Goal: Task Accomplishment & Management: Complete application form

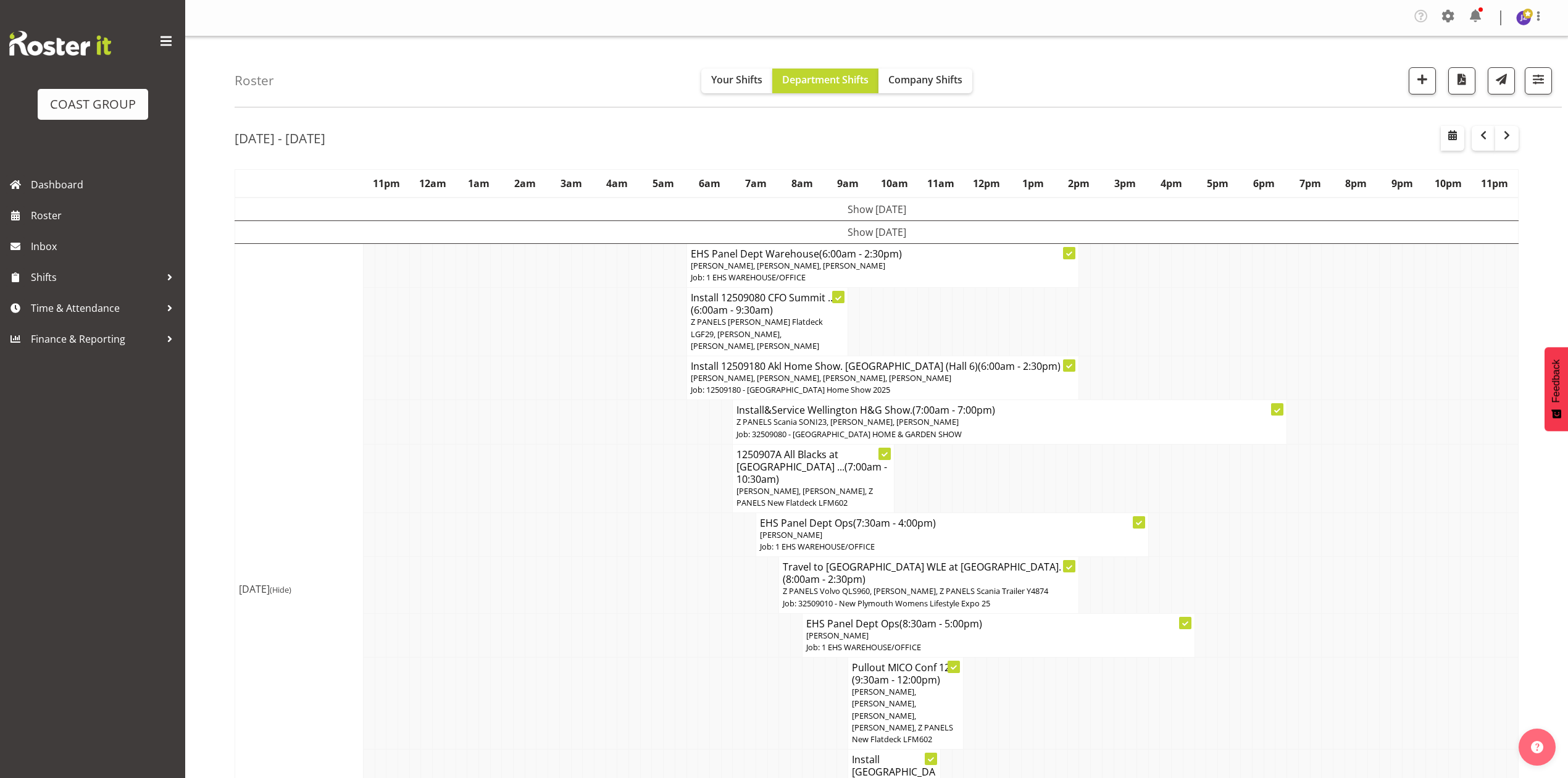
scroll to position [741, 0]
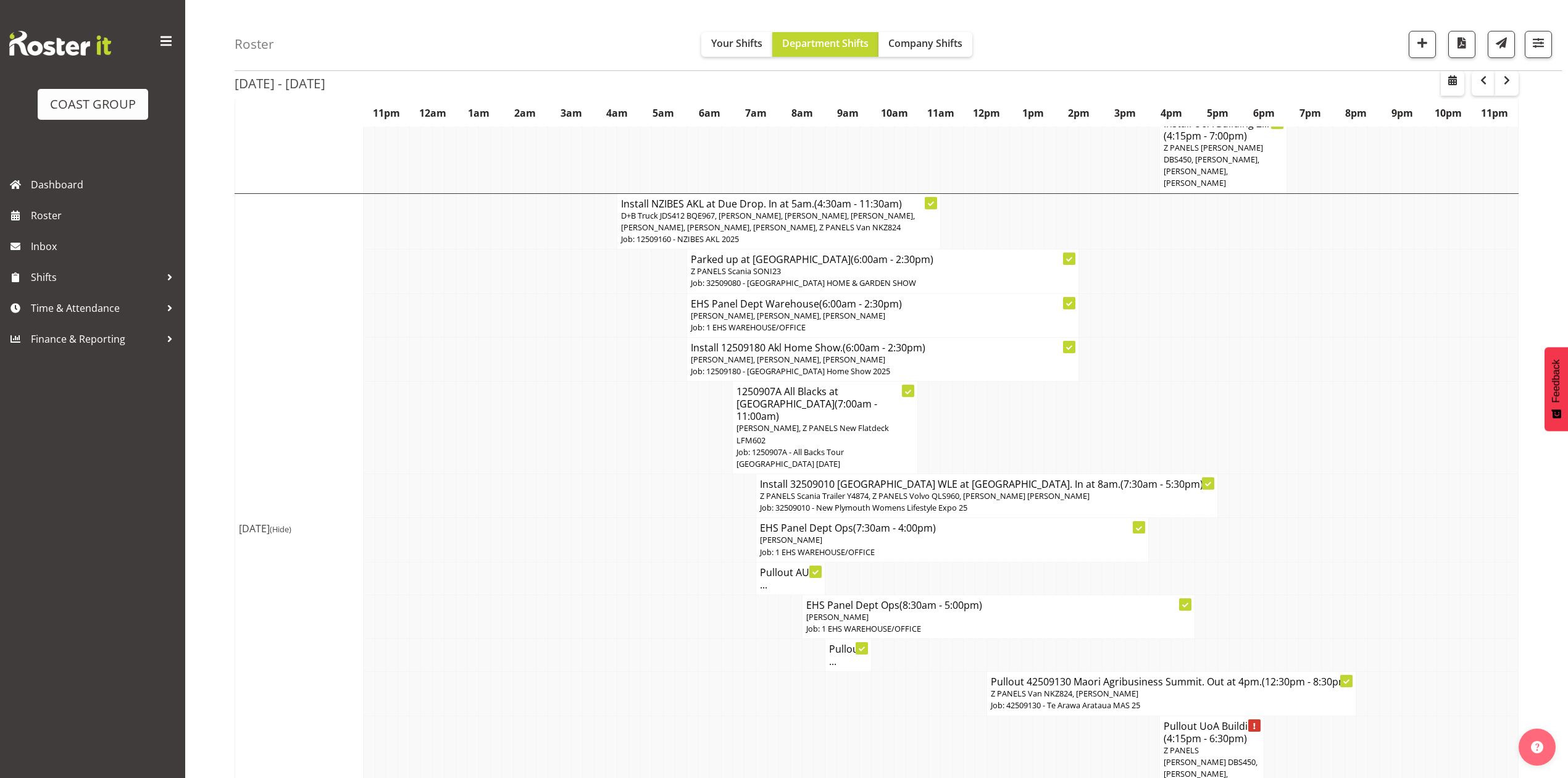
click at [1328, 381] on td at bounding box center [1326, 428] width 12 height 93
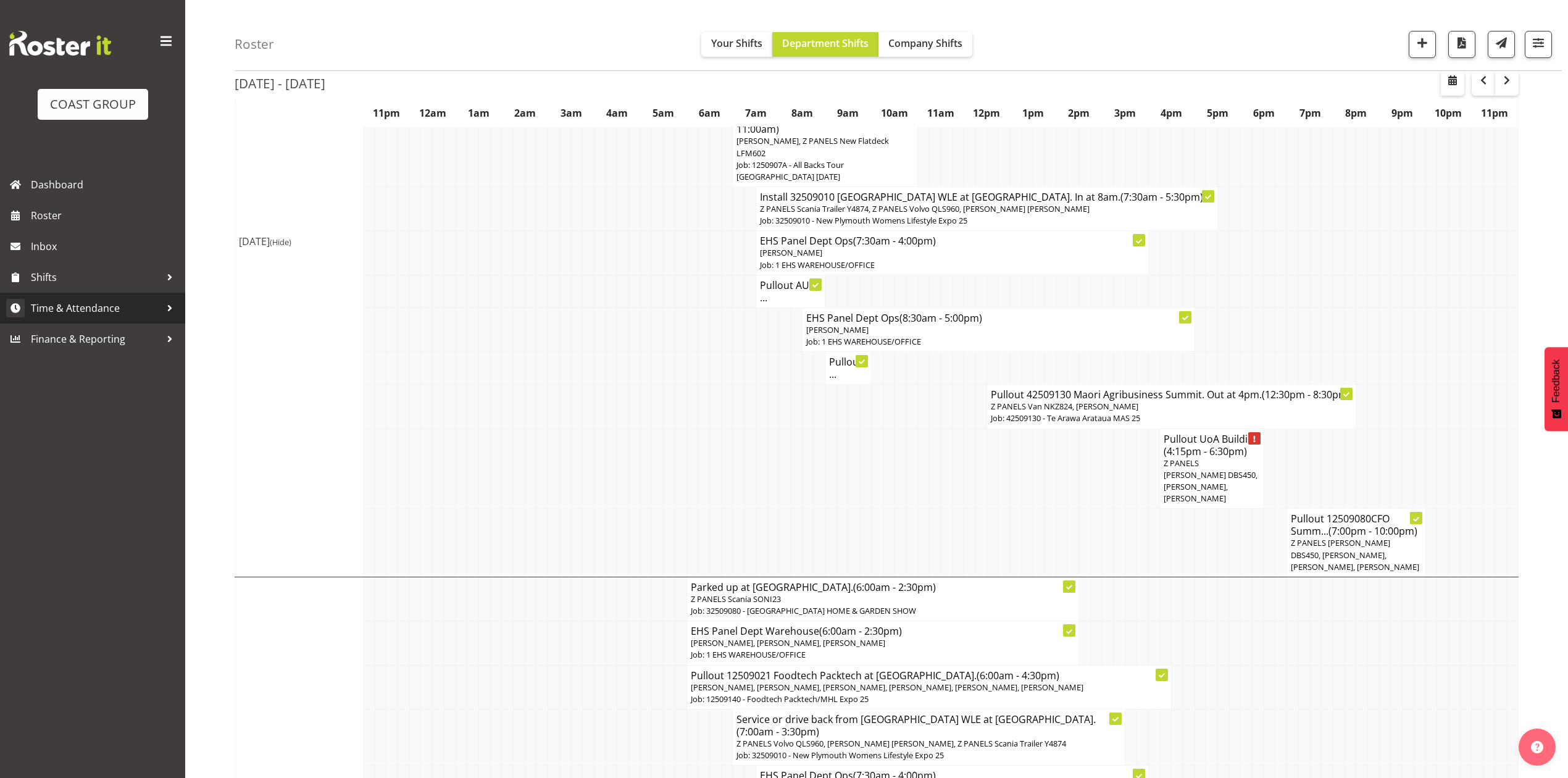
scroll to position [988, 0]
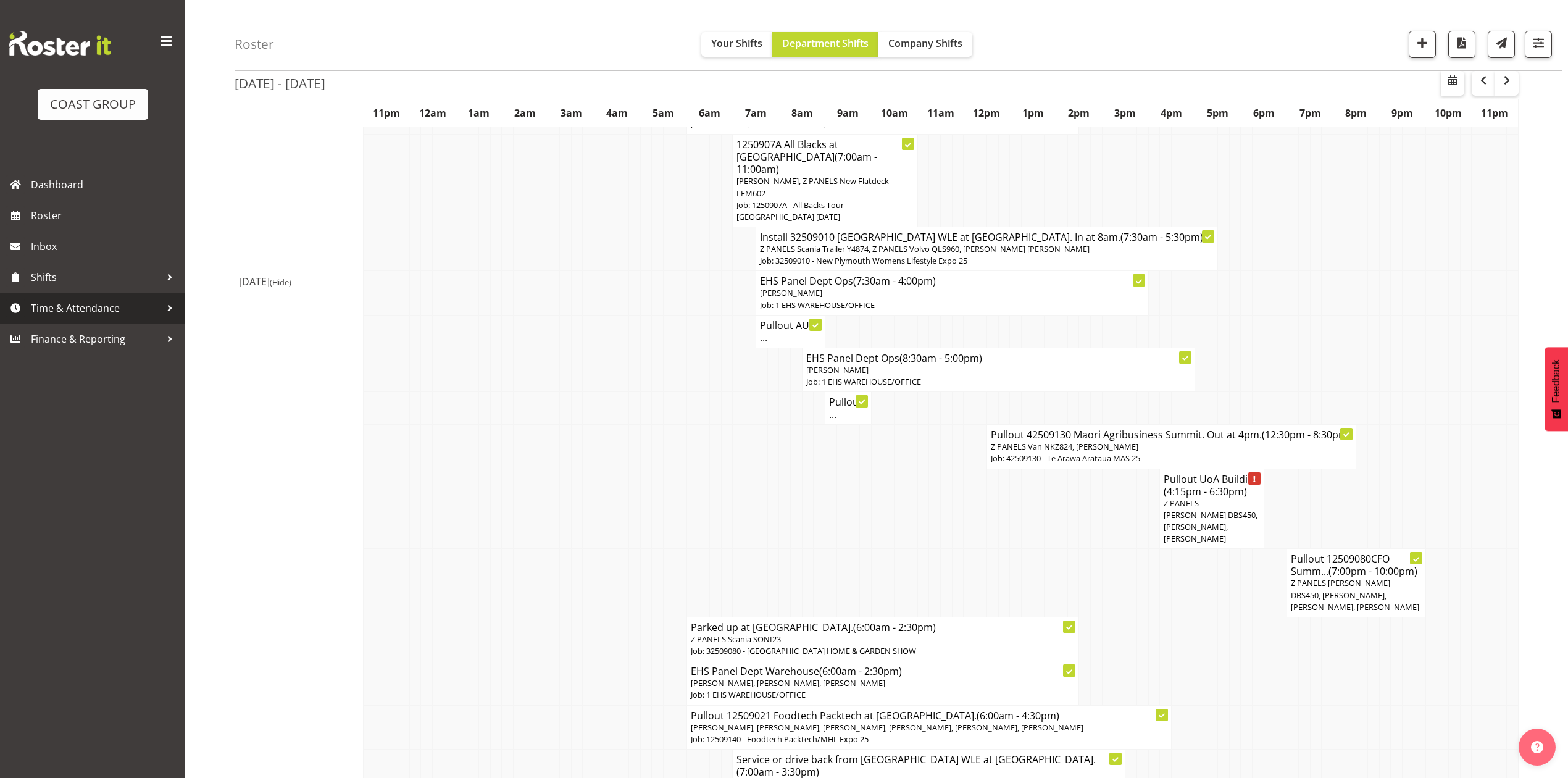
click at [139, 307] on span "Time & Attendance" at bounding box center [96, 308] width 129 height 19
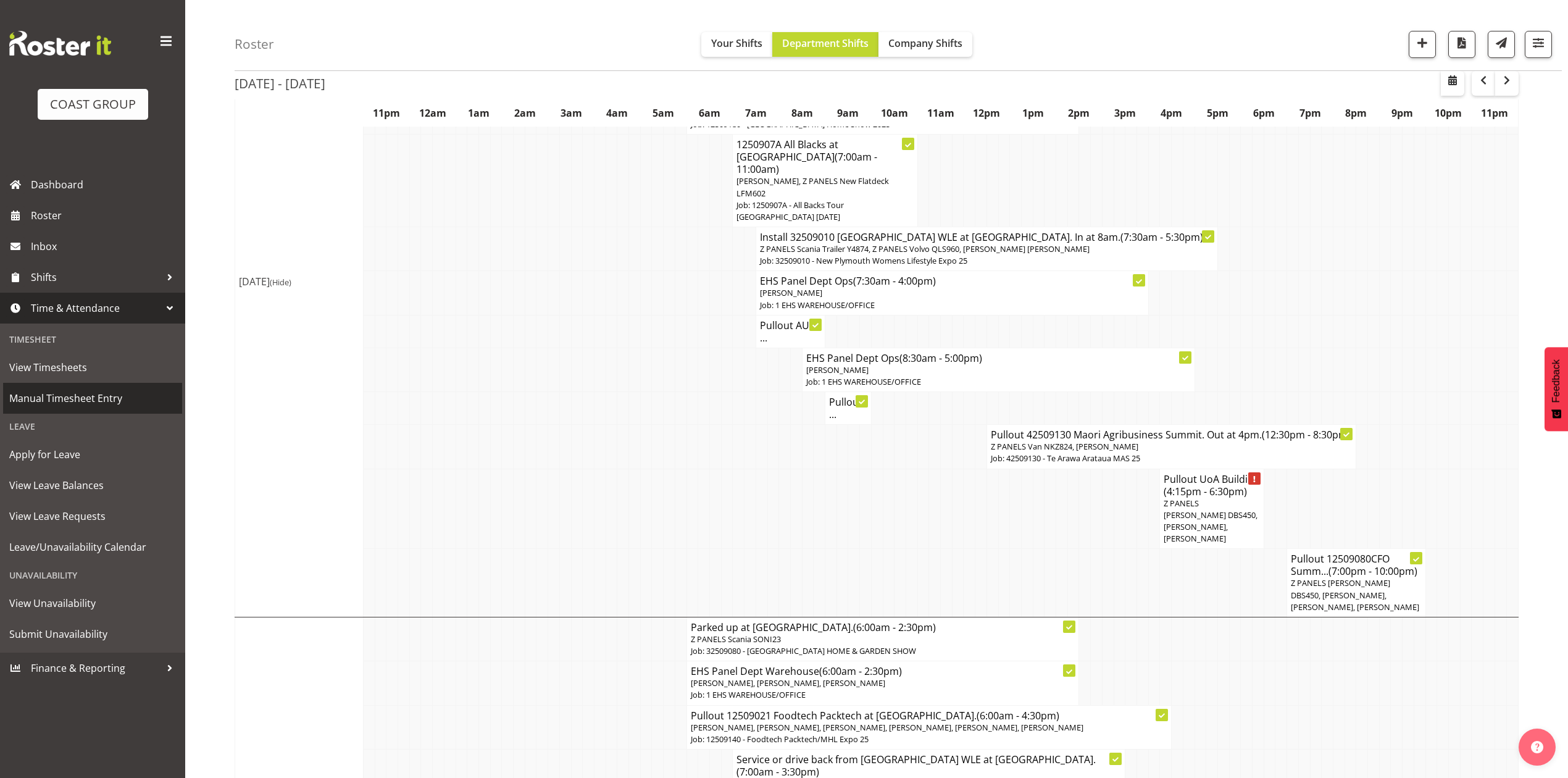
click at [119, 395] on span "Manual Timesheet Entry" at bounding box center [92, 397] width 166 height 19
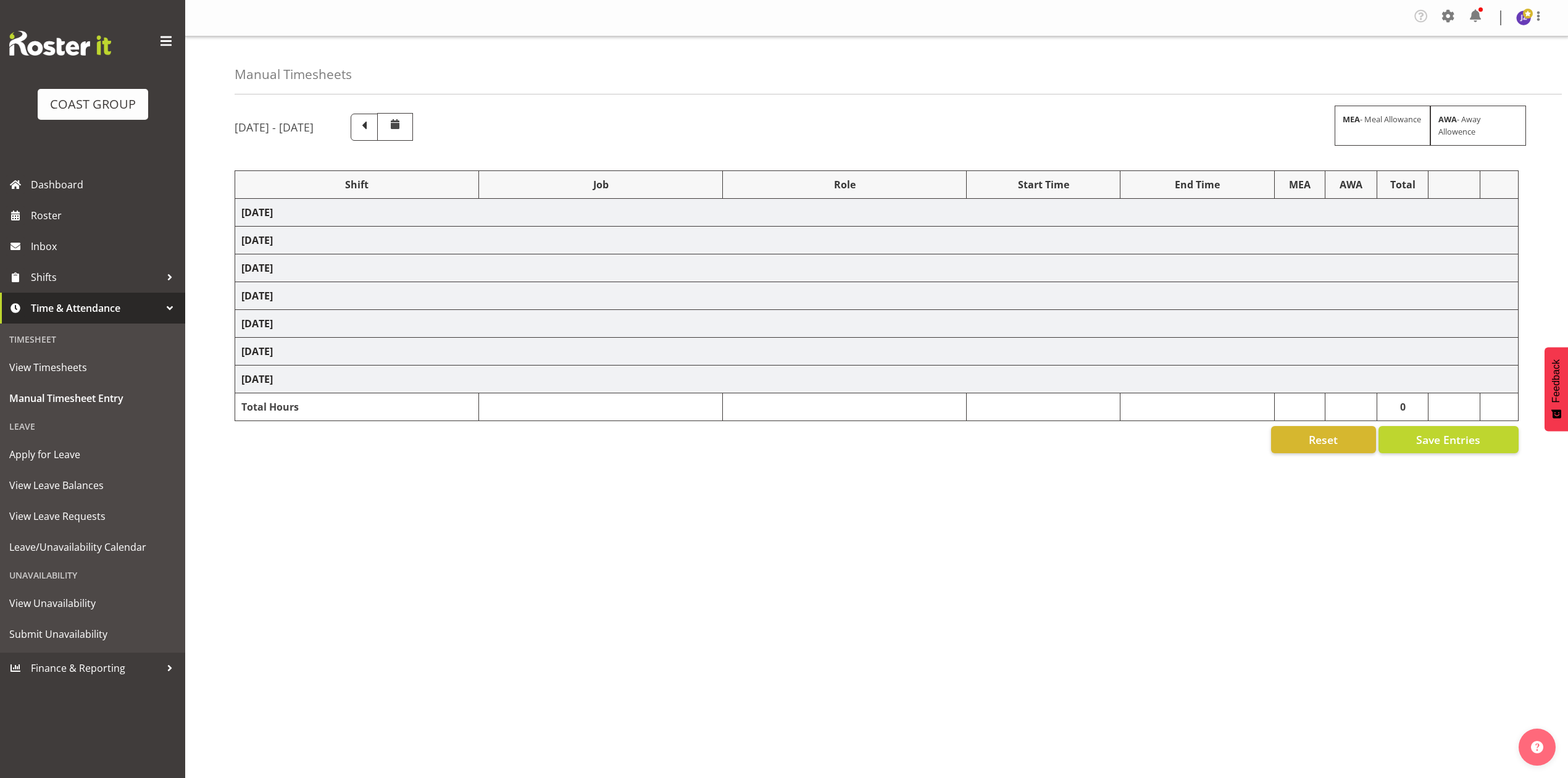
select select "81338"
select select "10496"
select select "80852"
select select "10275"
select select "68034"
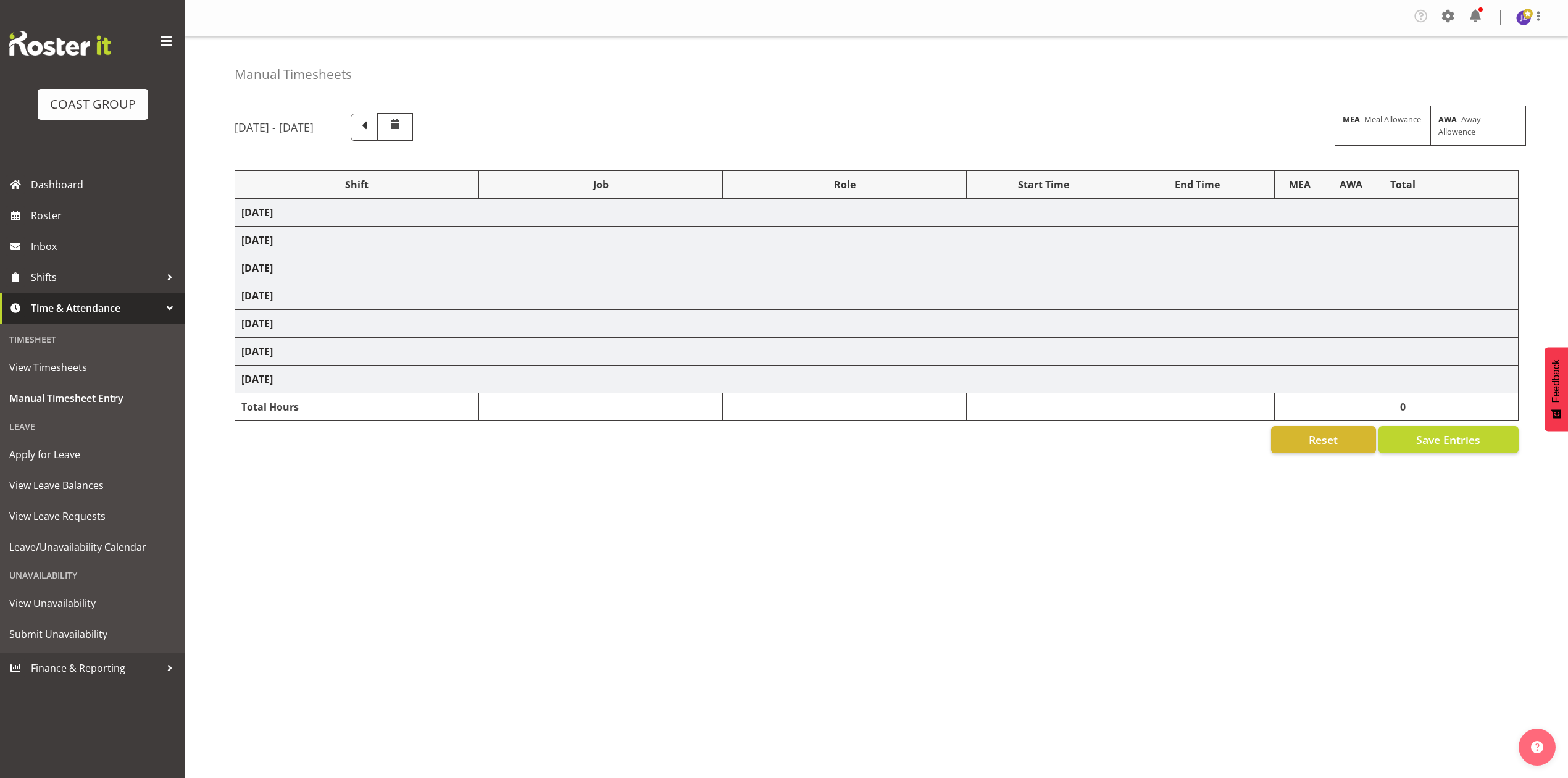
select select "69"
select select "198"
select select "80396"
select select "8653"
select select "81338"
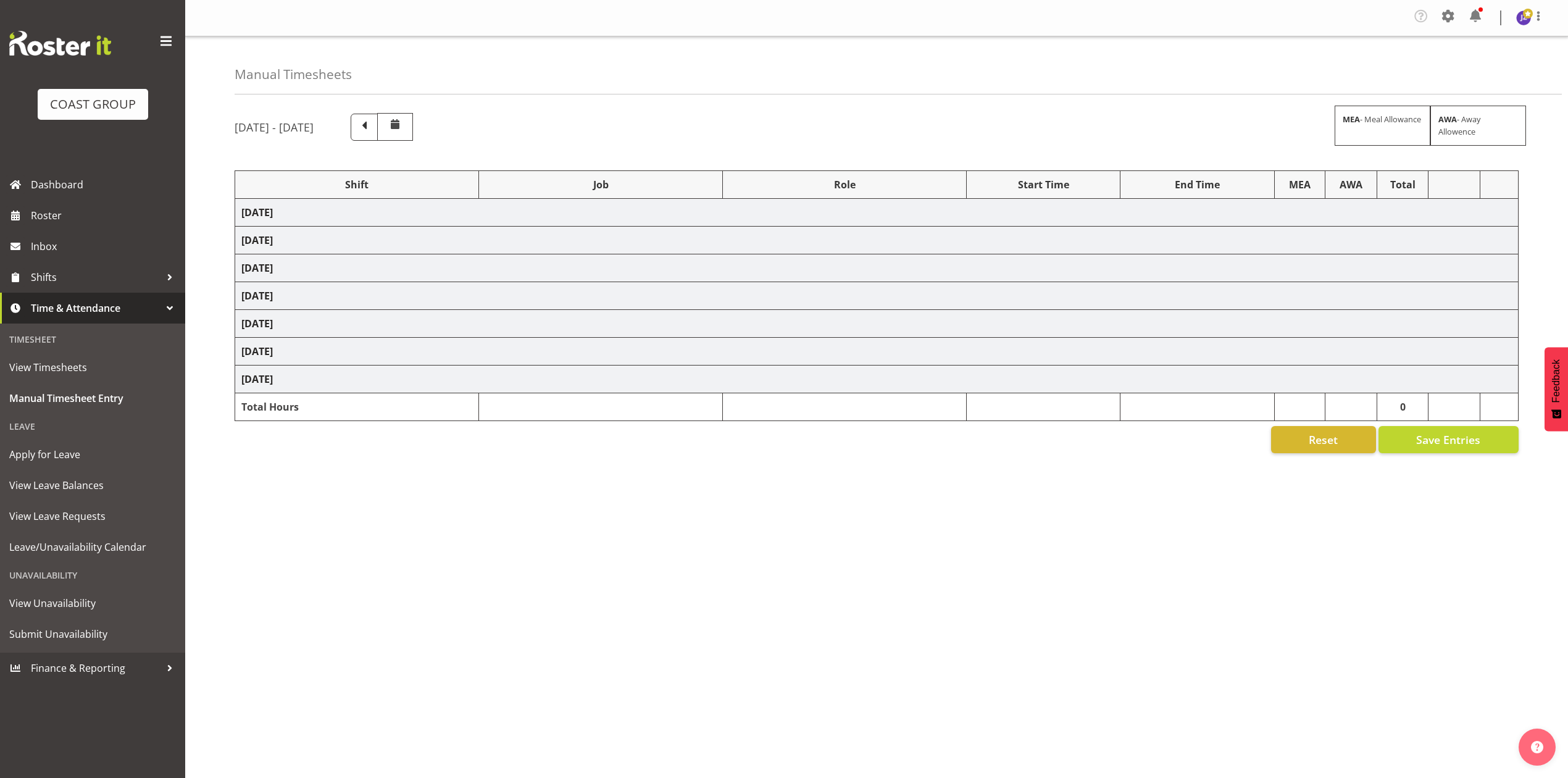
select select "10496"
select select "68034"
select select "69"
select select "198"
select select "78453"
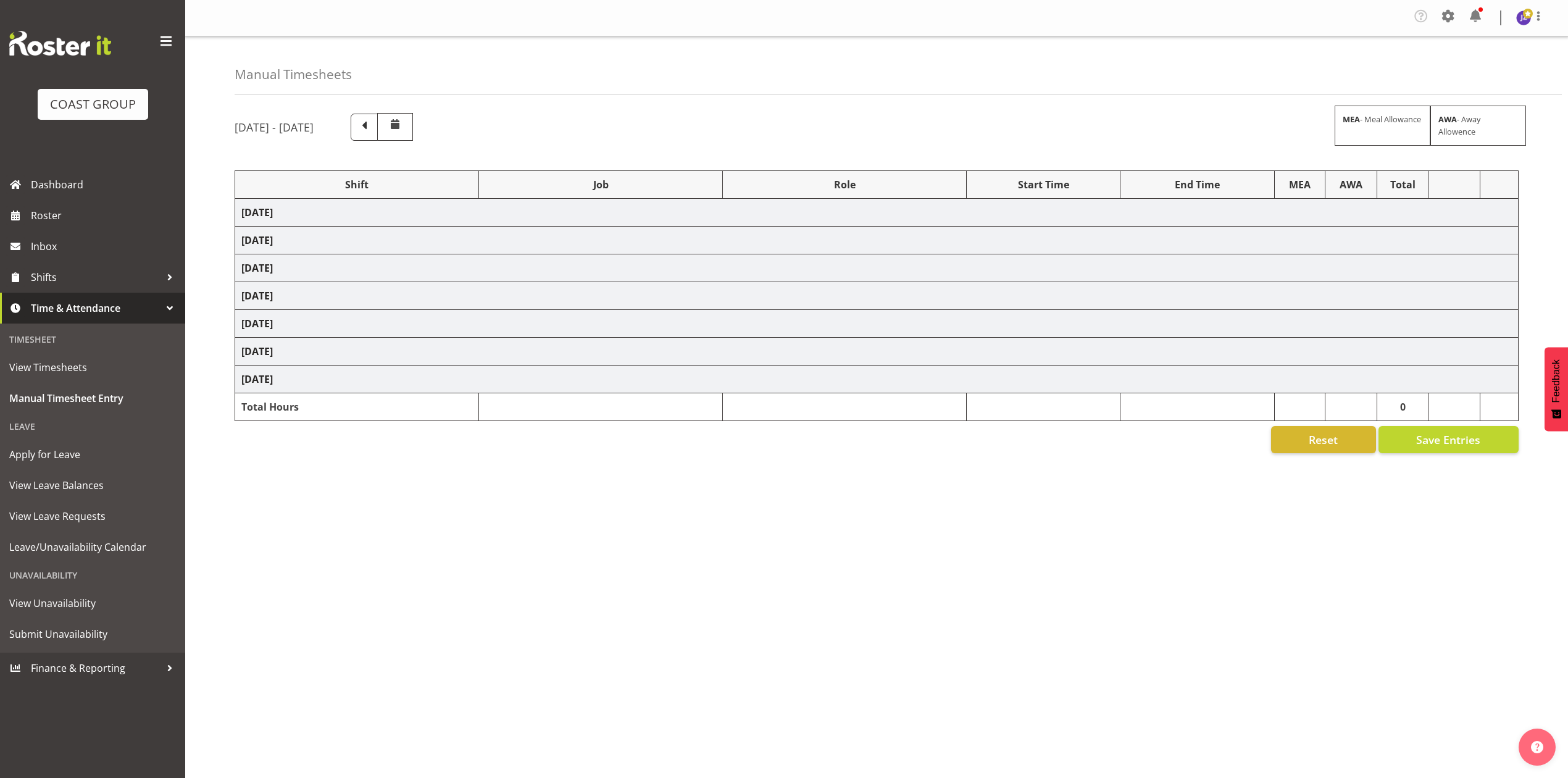
select select "9445"
select select "68034"
select select "69"
select select "198"
select select "68034"
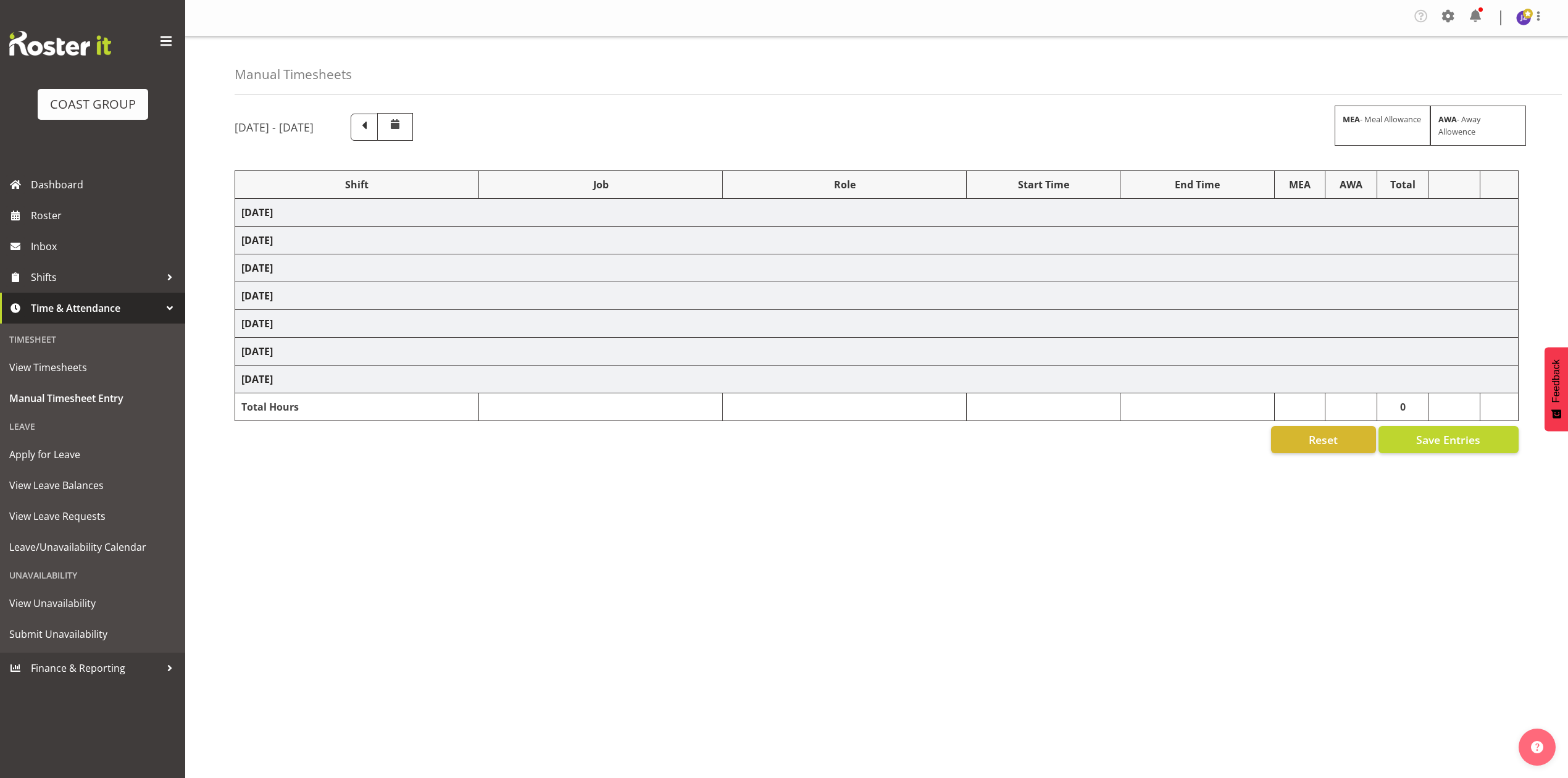
select select "69"
select select "198"
select select "68034"
select select "69"
select select "198"
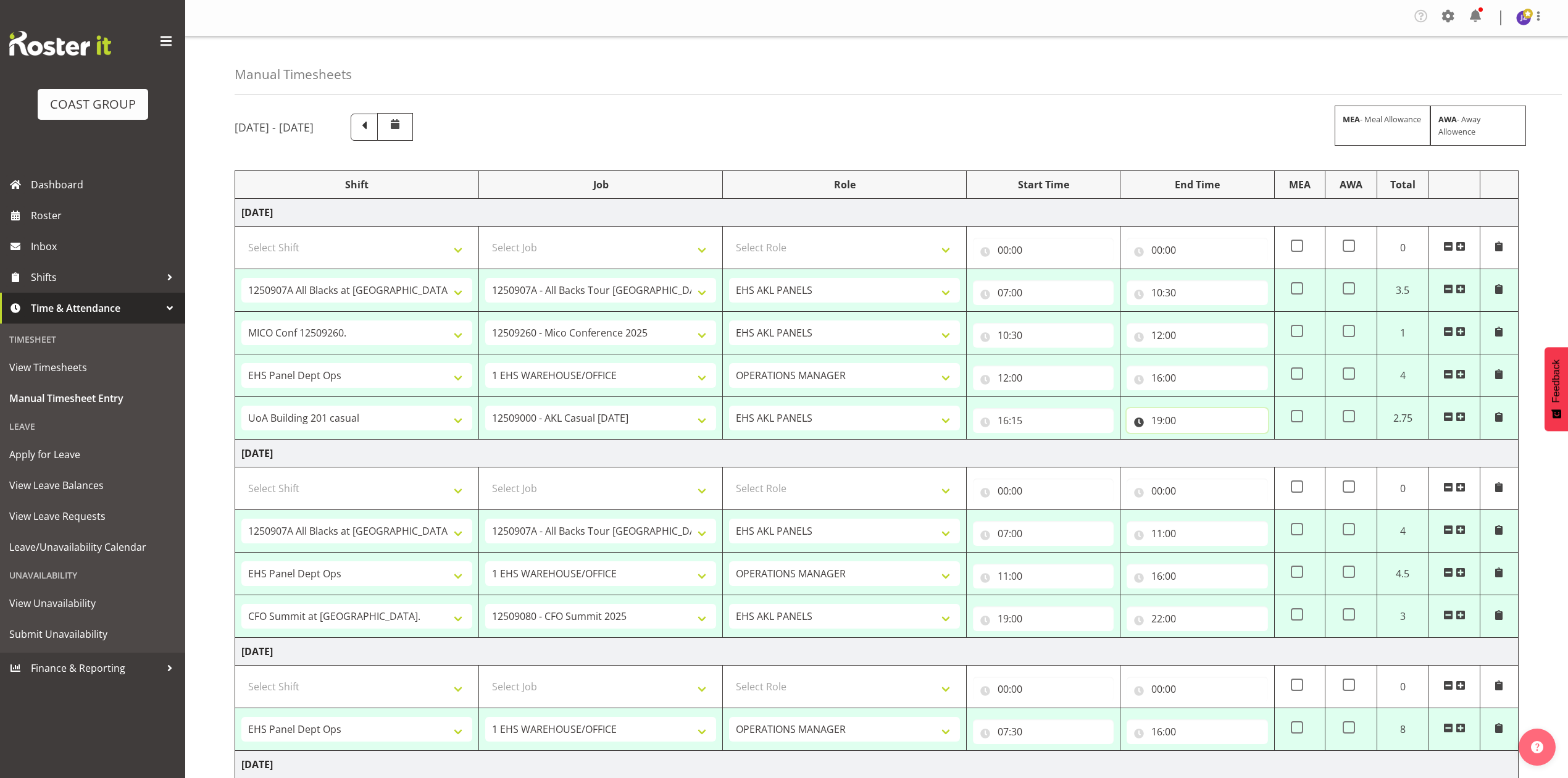
click at [1176, 425] on input "19:00" at bounding box center [1196, 420] width 141 height 25
click at [1237, 450] on select "00 01 02 03 04 05 06 07 08 09 10 11 12 13 14 15 16 17 18 19 20 21 22 23 24 25 2…" at bounding box center [1242, 452] width 27 height 25
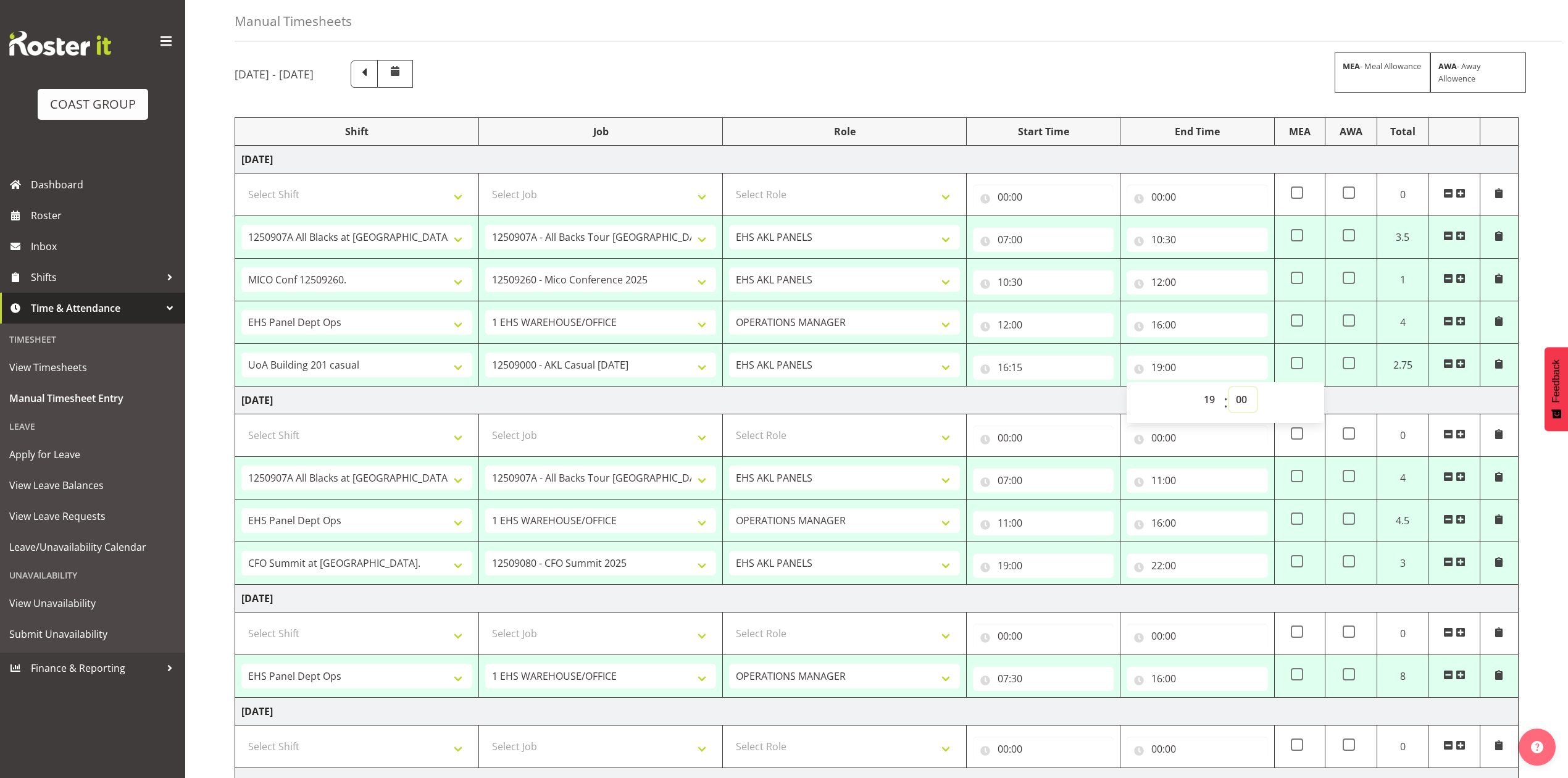
scroll to position [82, 0]
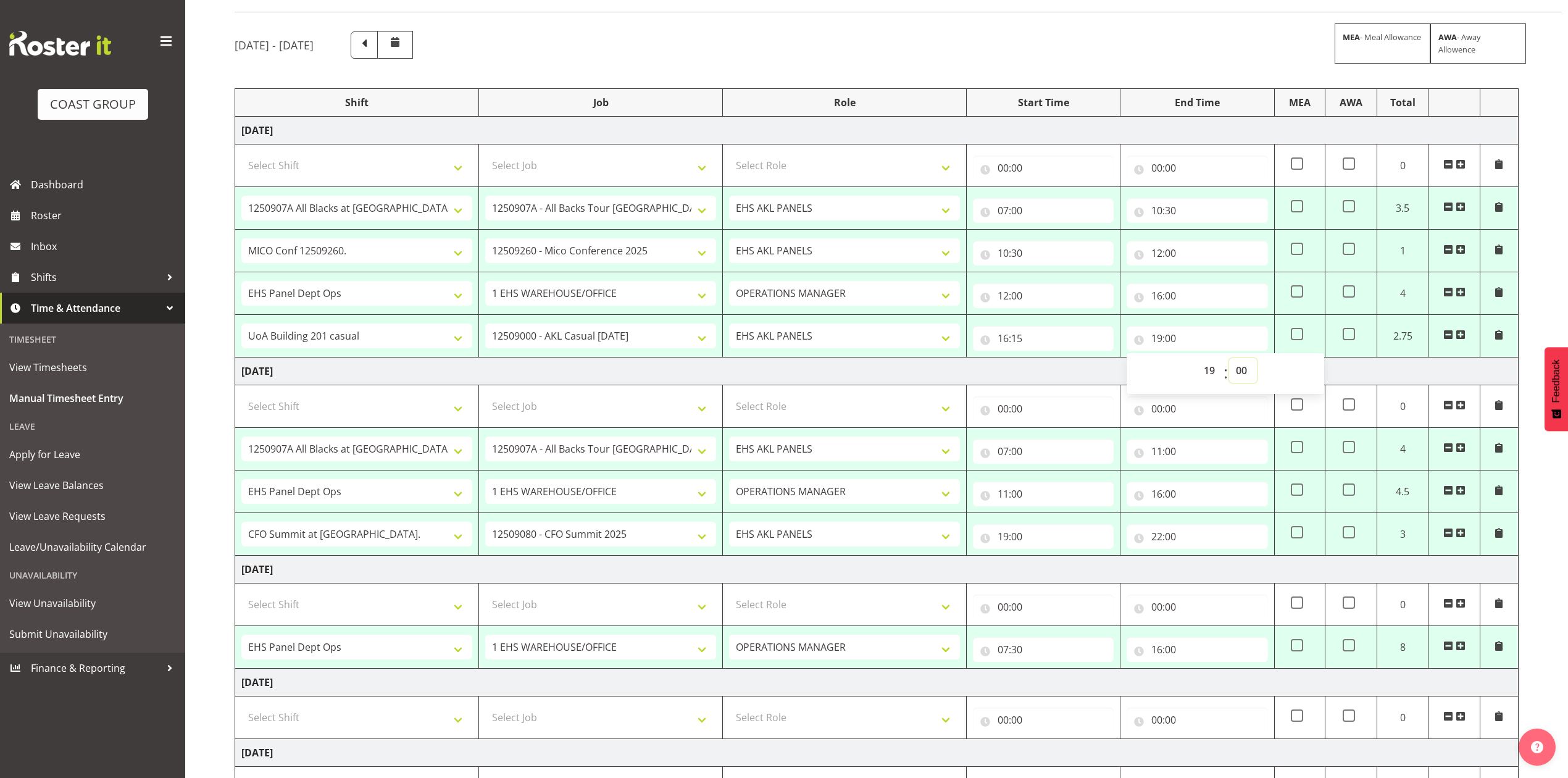
click at [1245, 366] on select "00 01 02 03 04 05 06 07 08 09 10 11 12 13 14 15 16 17 18 19 20 21 22 23 24 25 2…" at bounding box center [1242, 371] width 27 height 25
select select "30"
click at [1229, 360] on select "00 01 02 03 04 05 06 07 08 09 10 11 12 13 14 15 16 17 18 19 20 21 22 23 24 25 2…" at bounding box center [1242, 371] width 27 height 25
type input "19:30"
click at [1084, 375] on td "[DATE]" at bounding box center [877, 371] width 1283 height 27
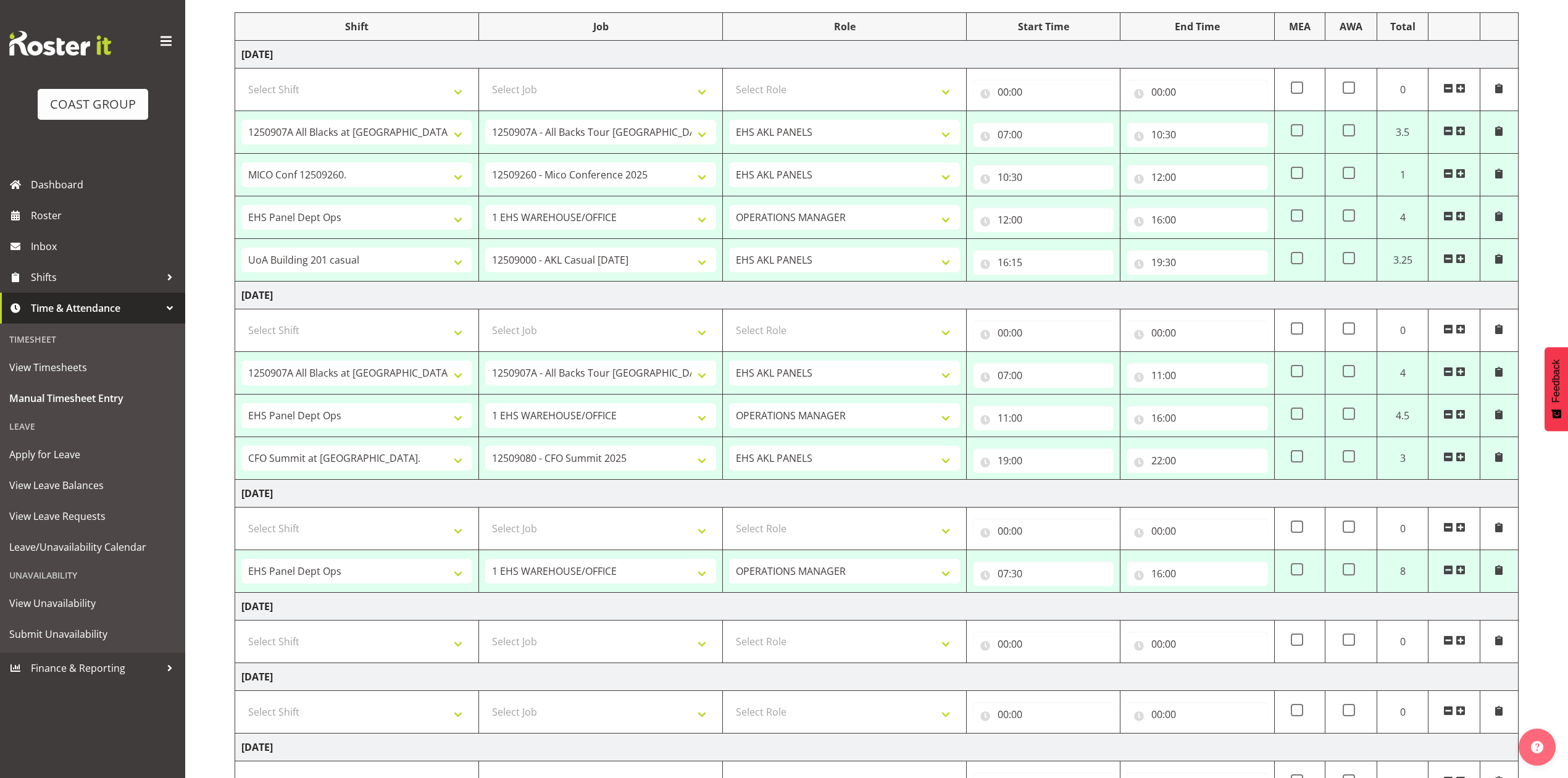
scroll to position [428, 0]
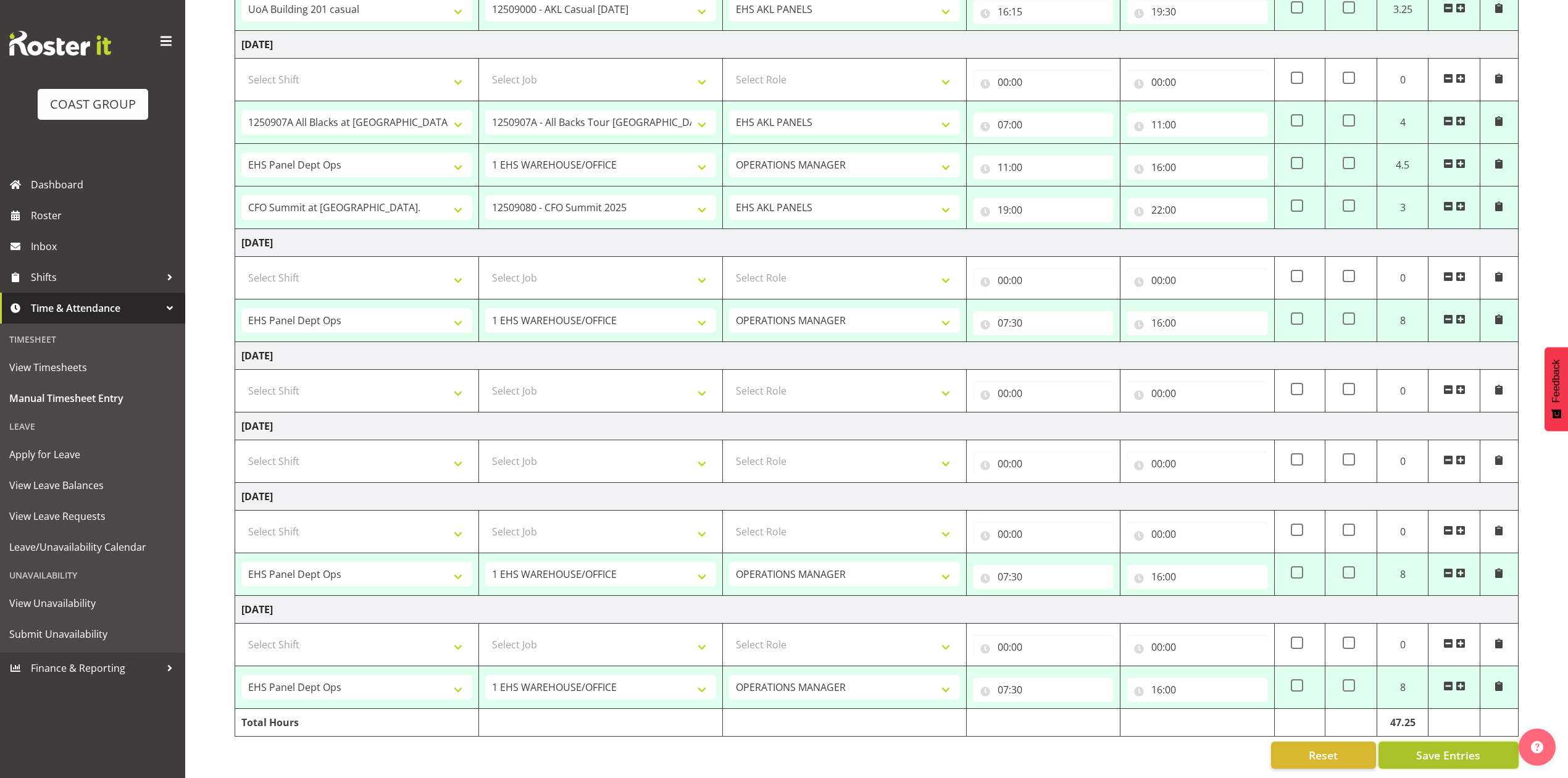
click at [1452, 747] on span "Save Entries" at bounding box center [1448, 755] width 65 height 16
select select "81338"
select select "10496"
select select "68034"
select select "69"
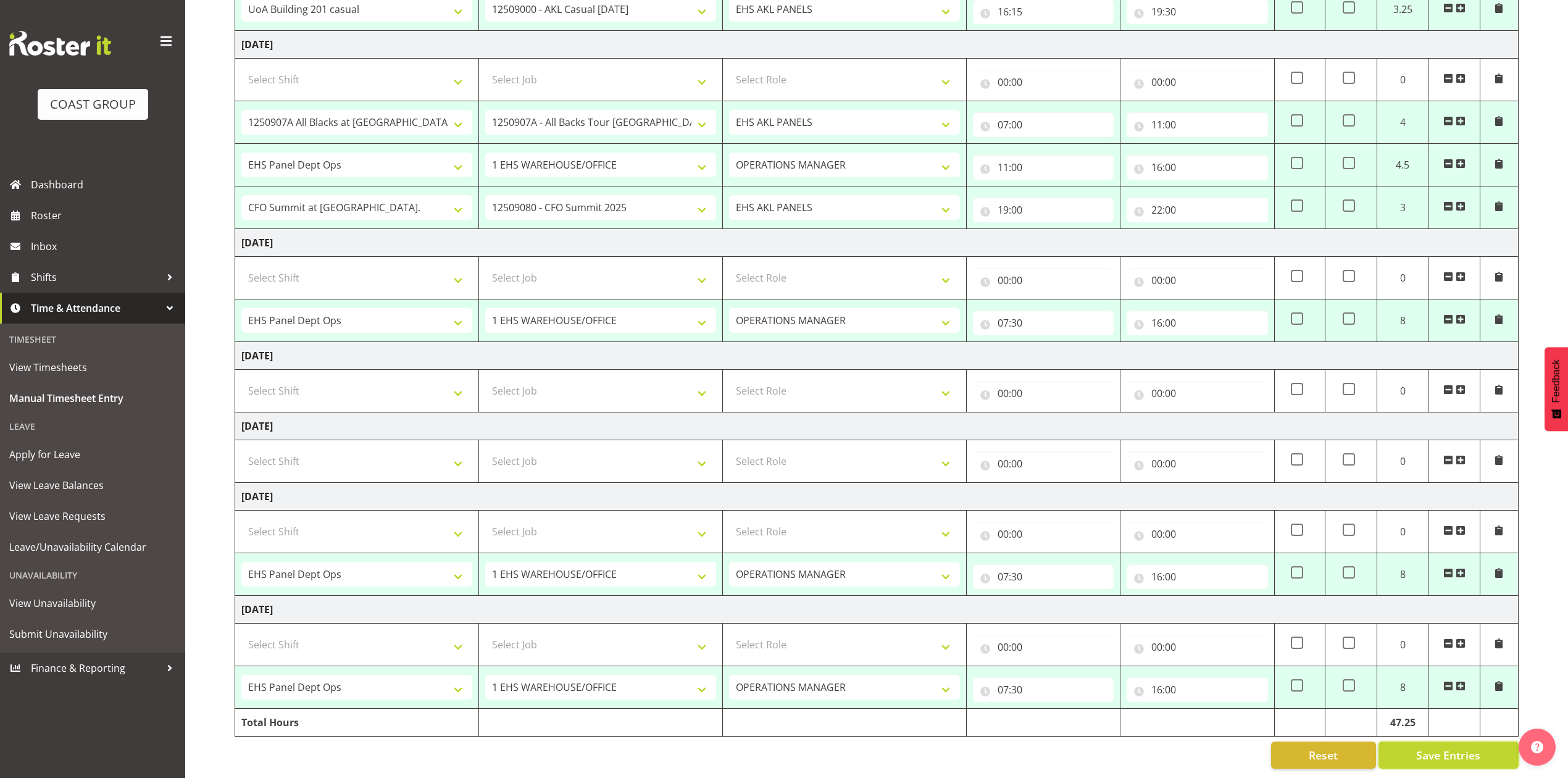
select select "198"
select select "78453"
select select "9445"
select select "68034"
select select "69"
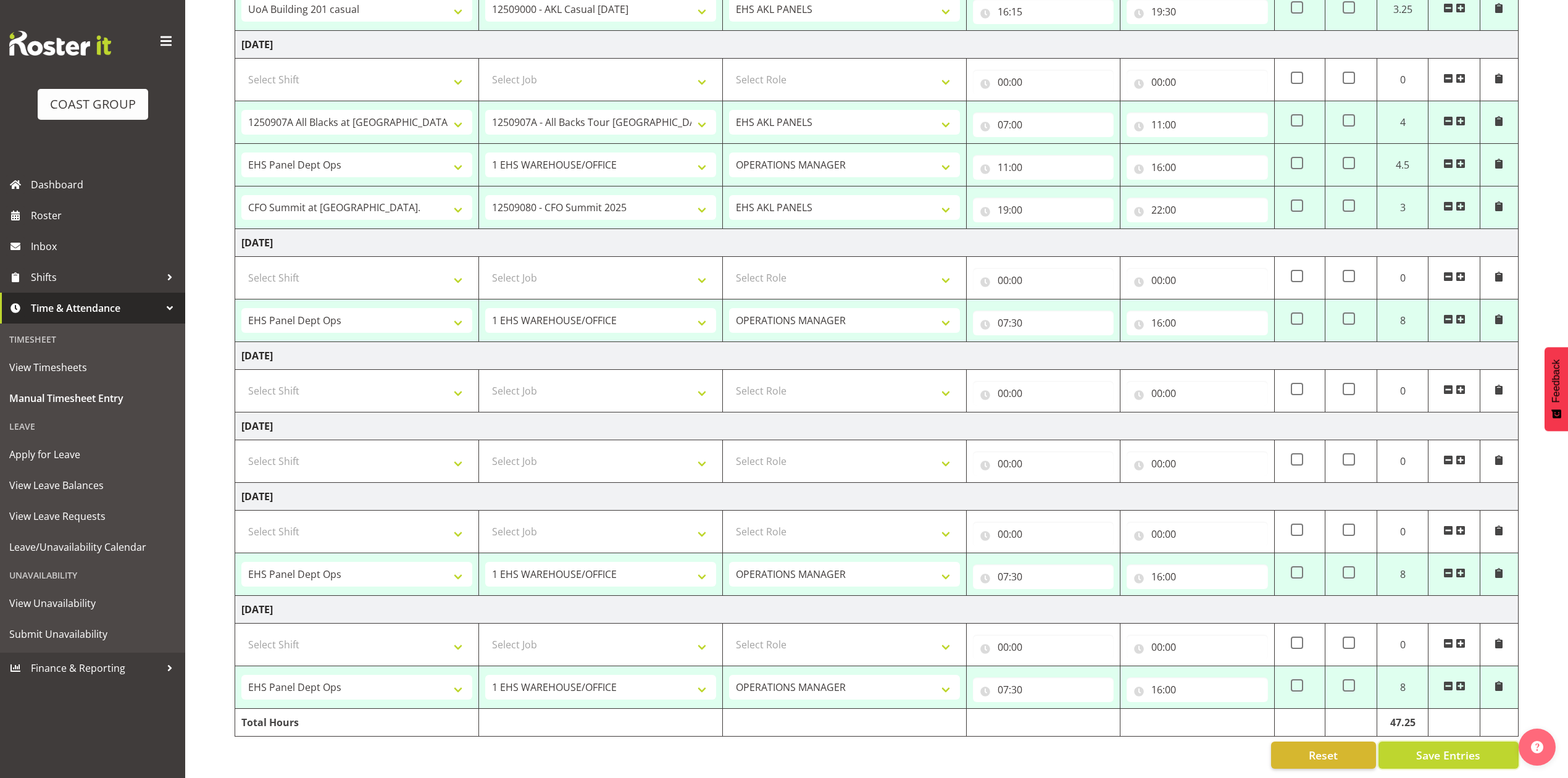
select select "198"
select select "68034"
select select "69"
select select "198"
select select "68034"
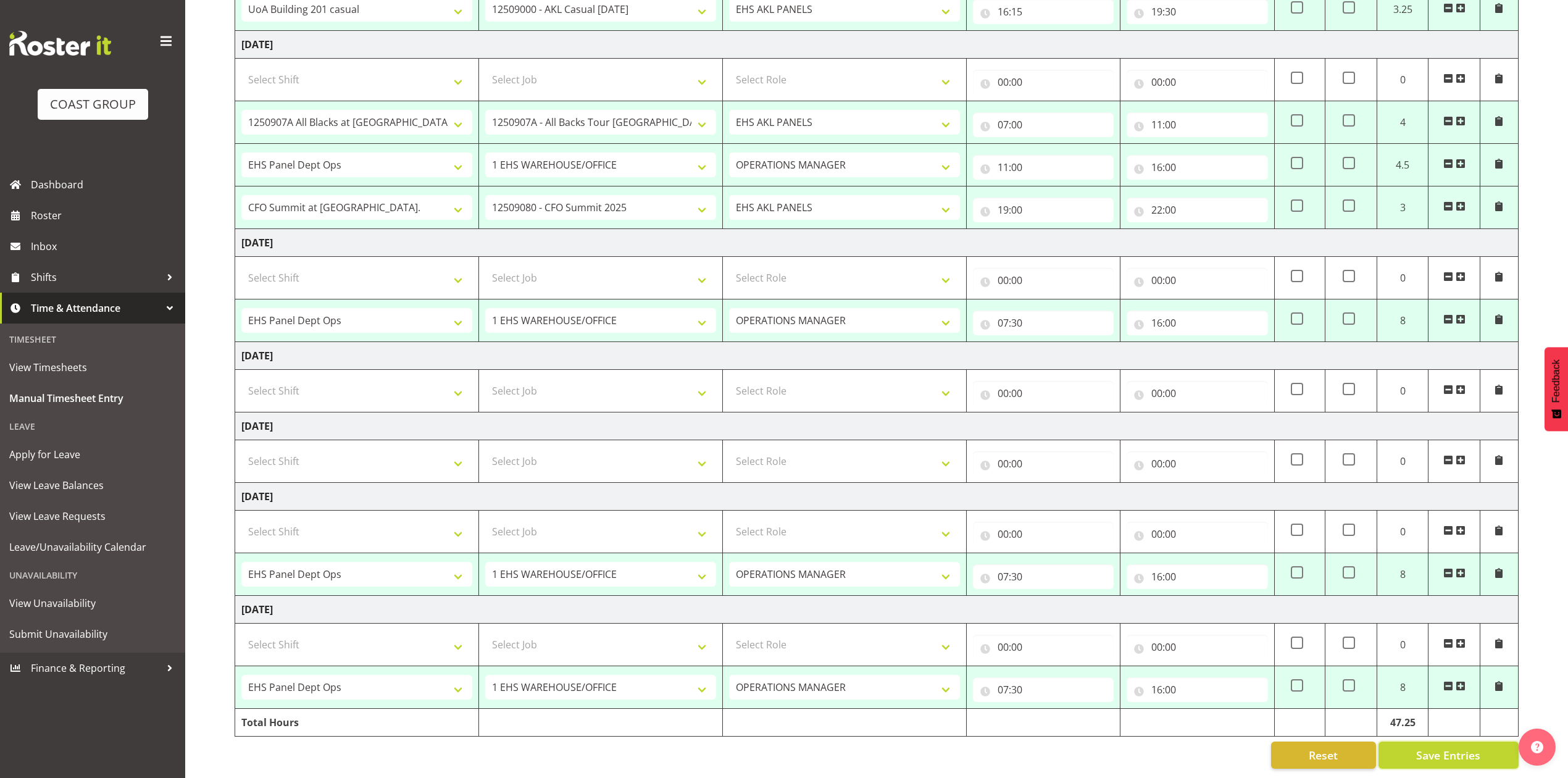
select select "69"
select select "198"
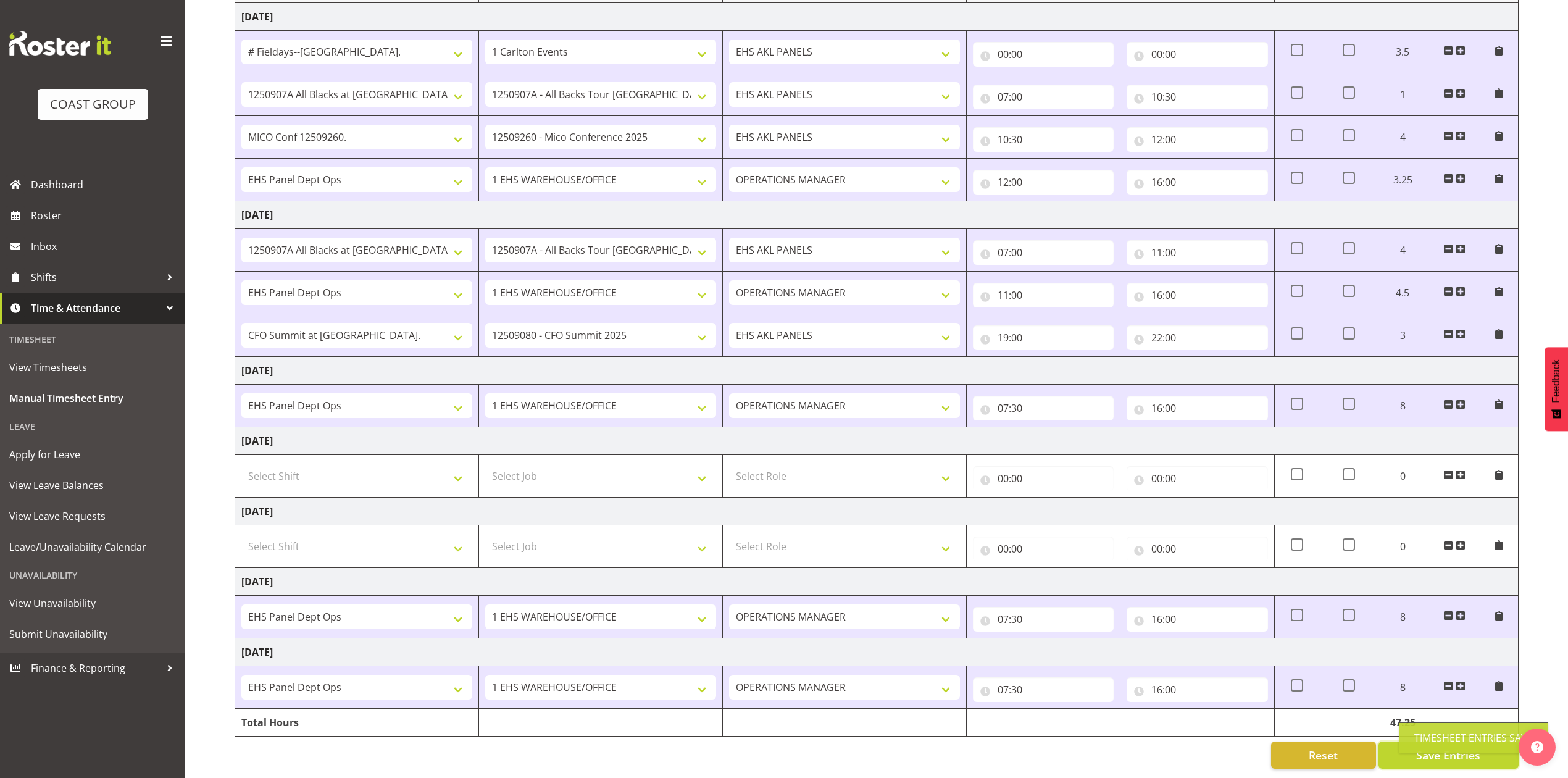
select select "81338"
select select "10496"
type input "07:00"
type input "10:30"
select select "80852"
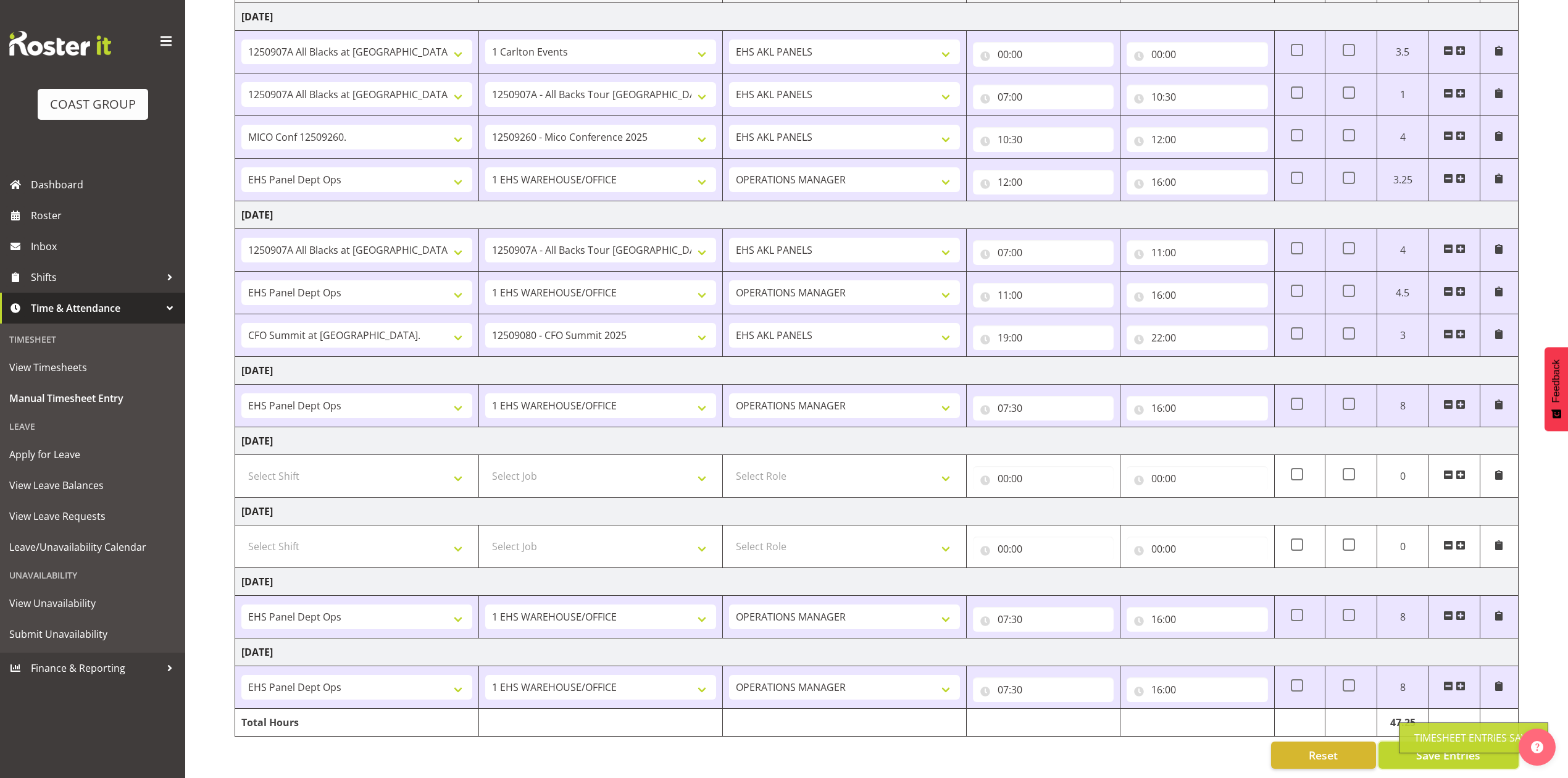
select select "10275"
type input "10:30"
type input "12:00"
select select "68034"
select select "69"
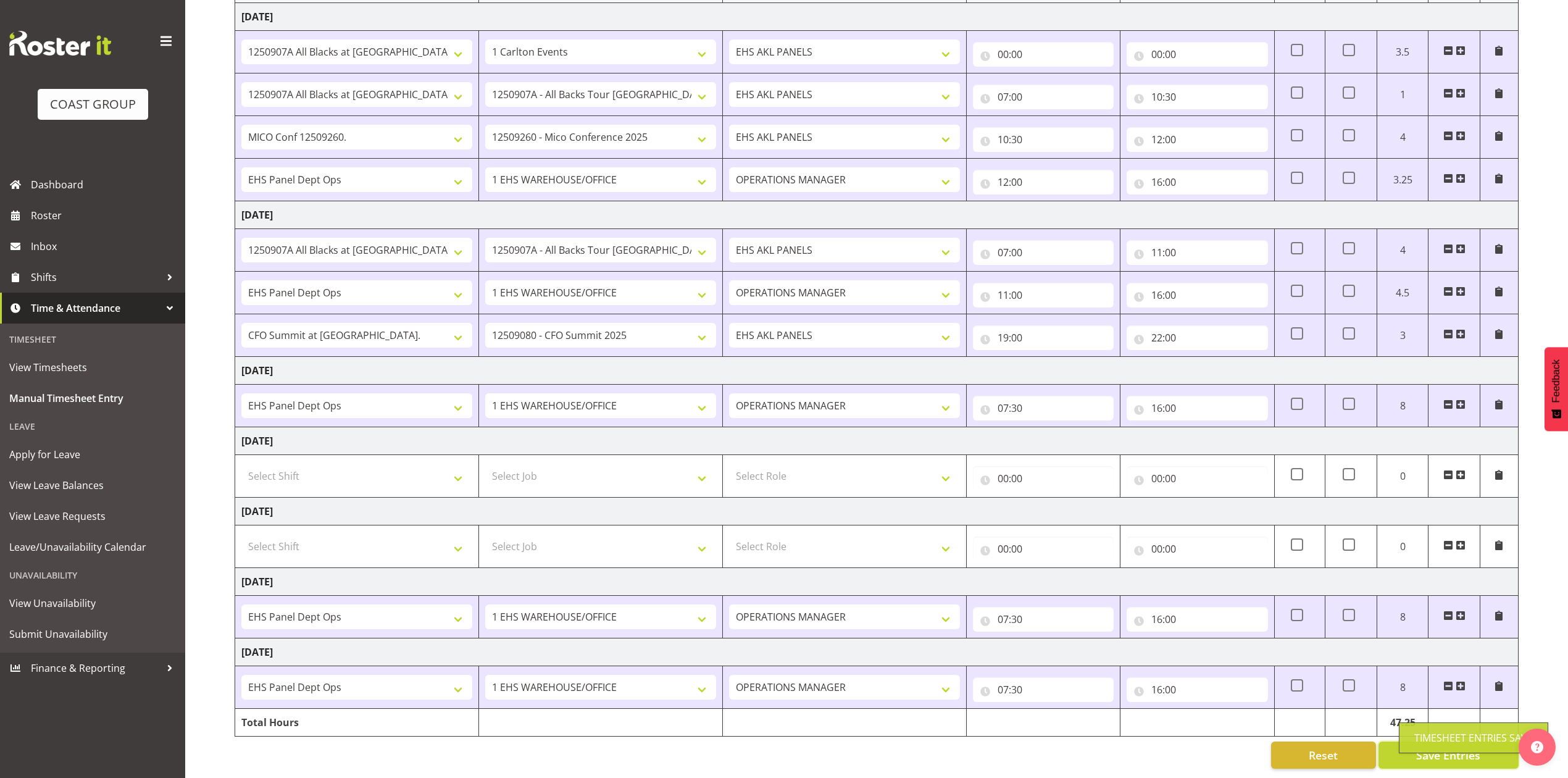
select select "198"
type input "12:00"
type input "16:00"
select select "80396"
select select "8653"
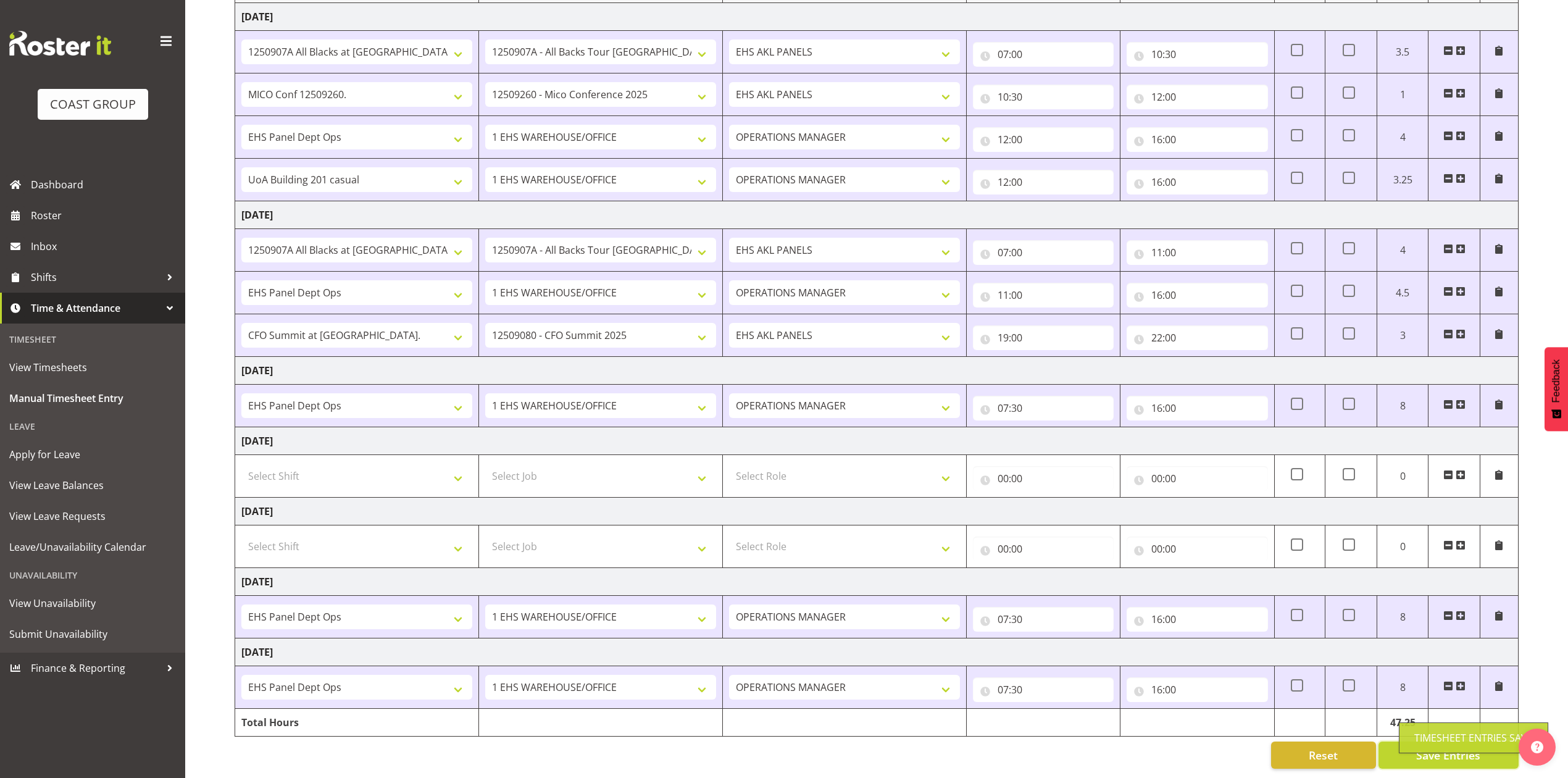
select select "188"
type input "16:15"
type input "19:30"
select select "81338"
select select "10496"
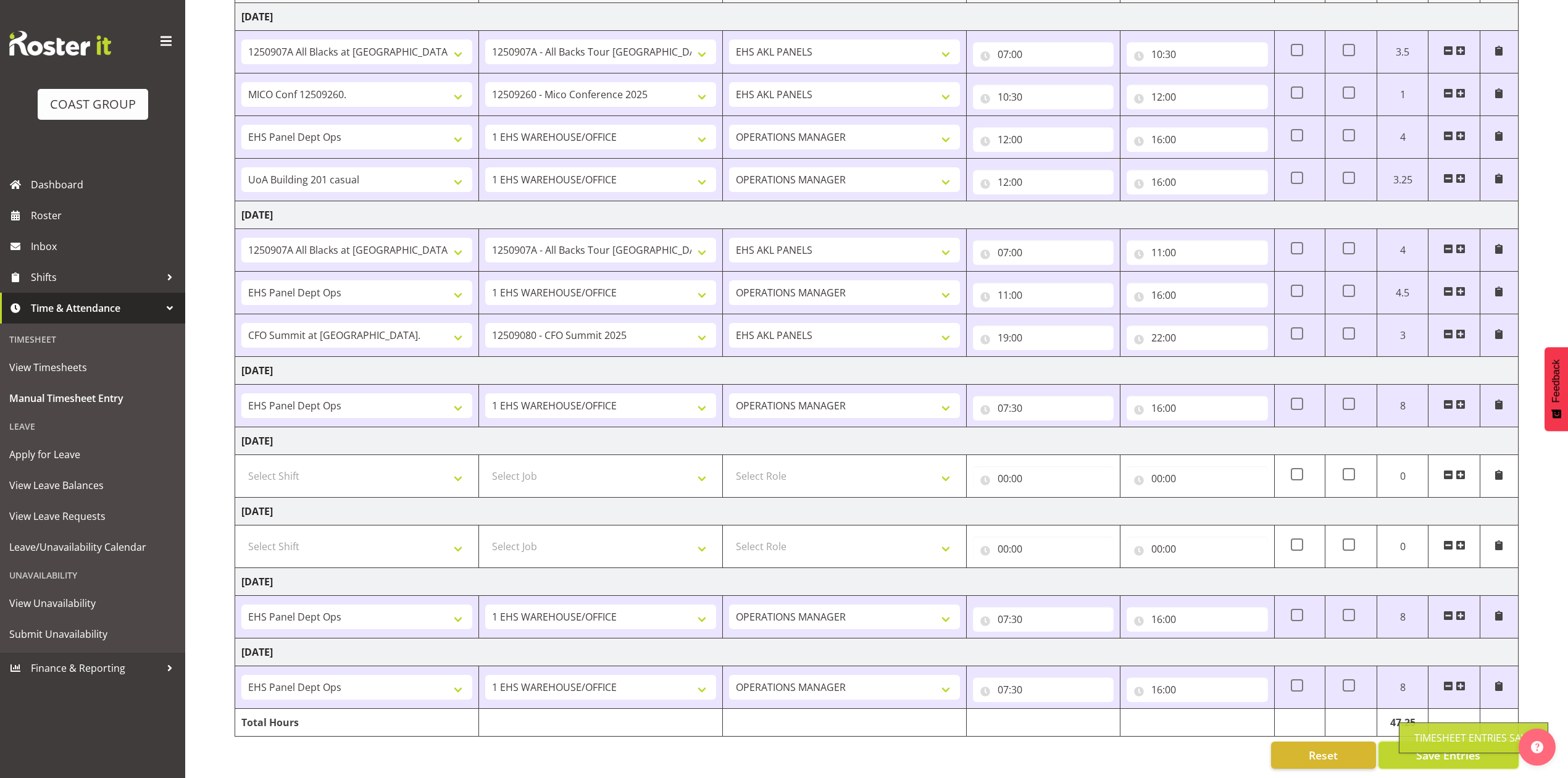
select select "68034"
select select "69"
select select "198"
select select "78453"
select select "9445"
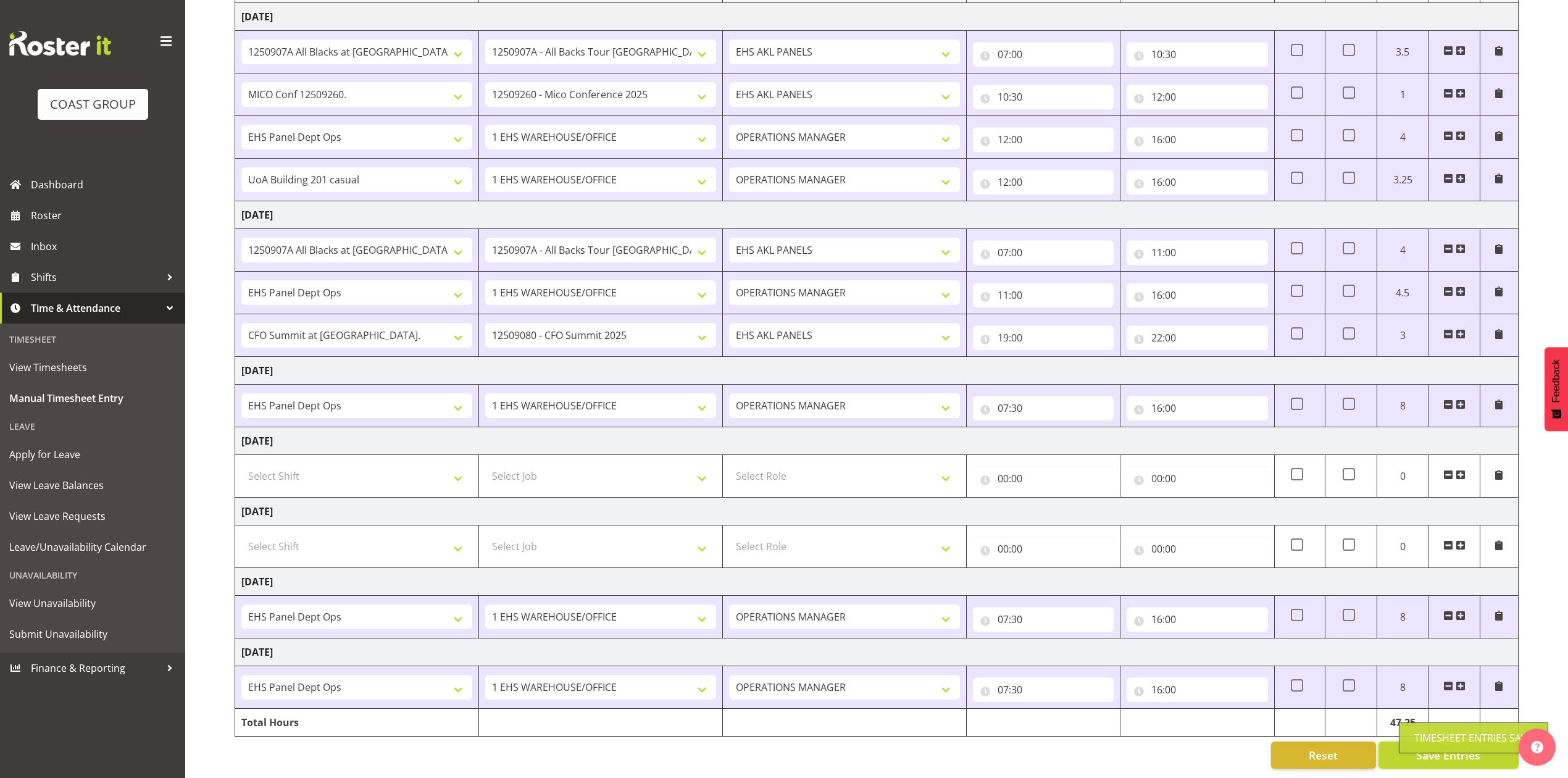
select select "188"
select select "68034"
select select "69"
select select "198"
select select "68034"
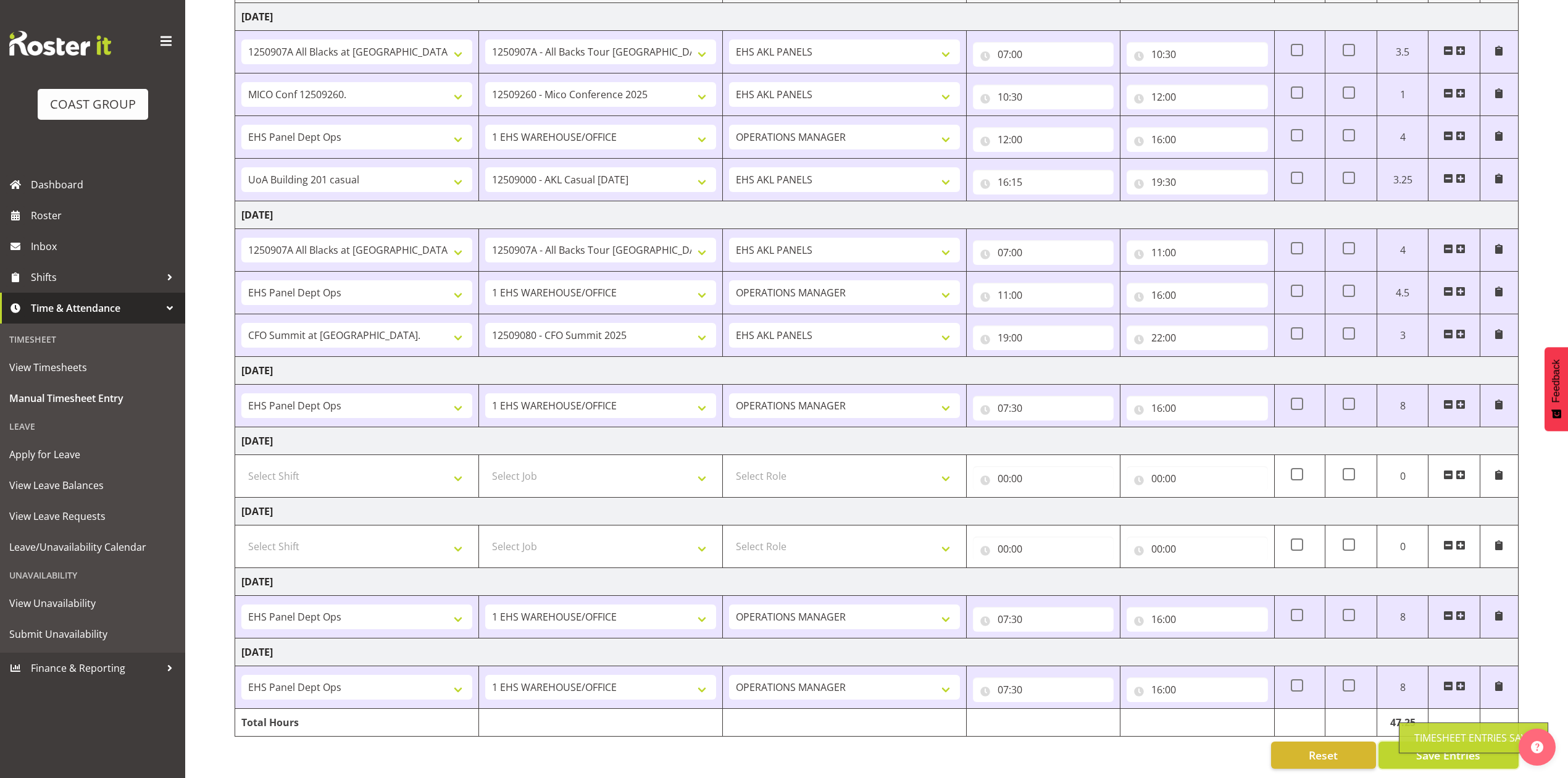
select select "69"
select select "198"
select select "68034"
select select "69"
select select "198"
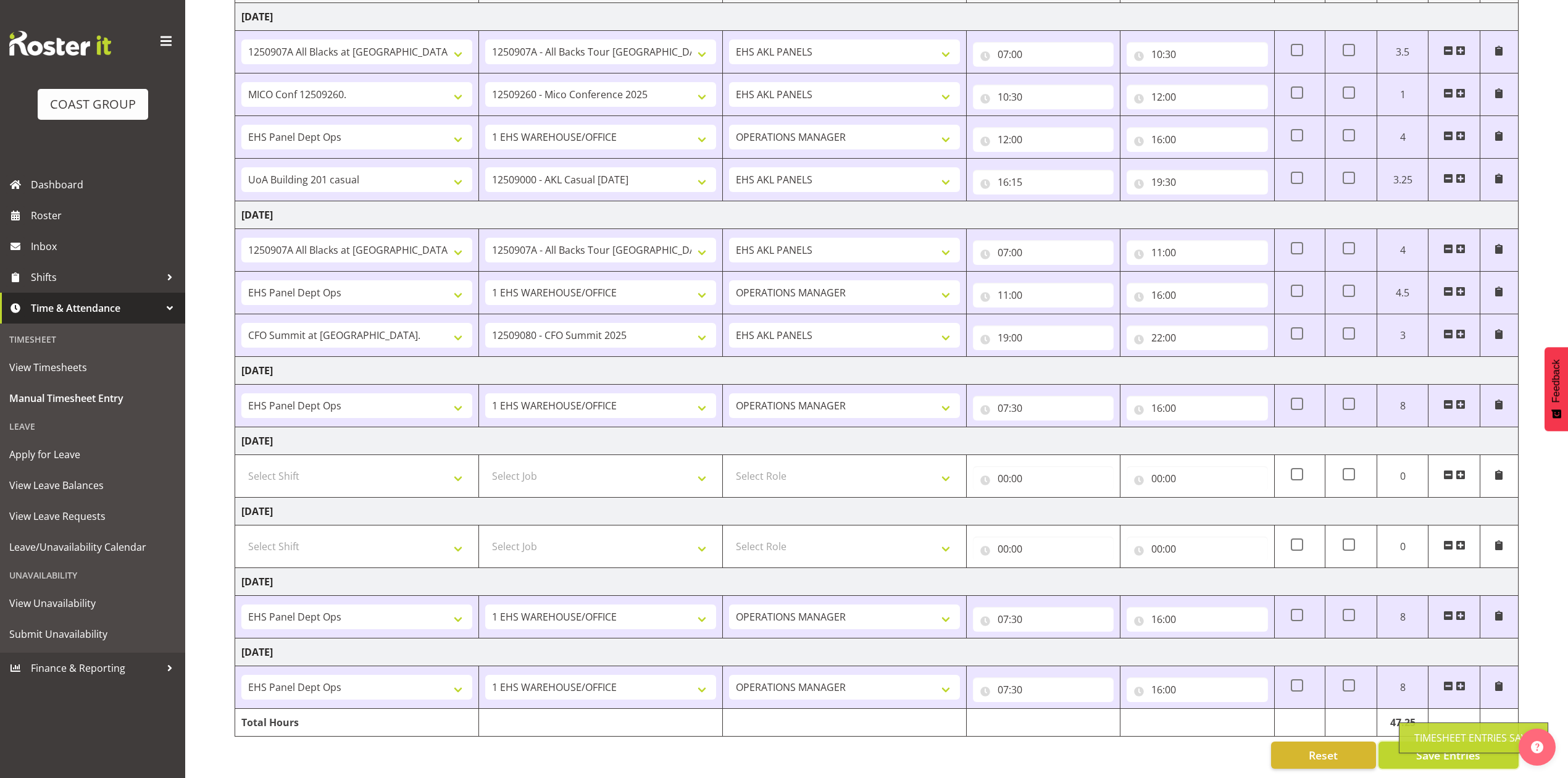
scroll to position [213, 0]
click at [1151, 764] on div "[DATE] - [DATE] MEA - Meal Allowance AWA - Away Allowence Shift Job Role Start …" at bounding box center [901, 343] width 1333 height 870
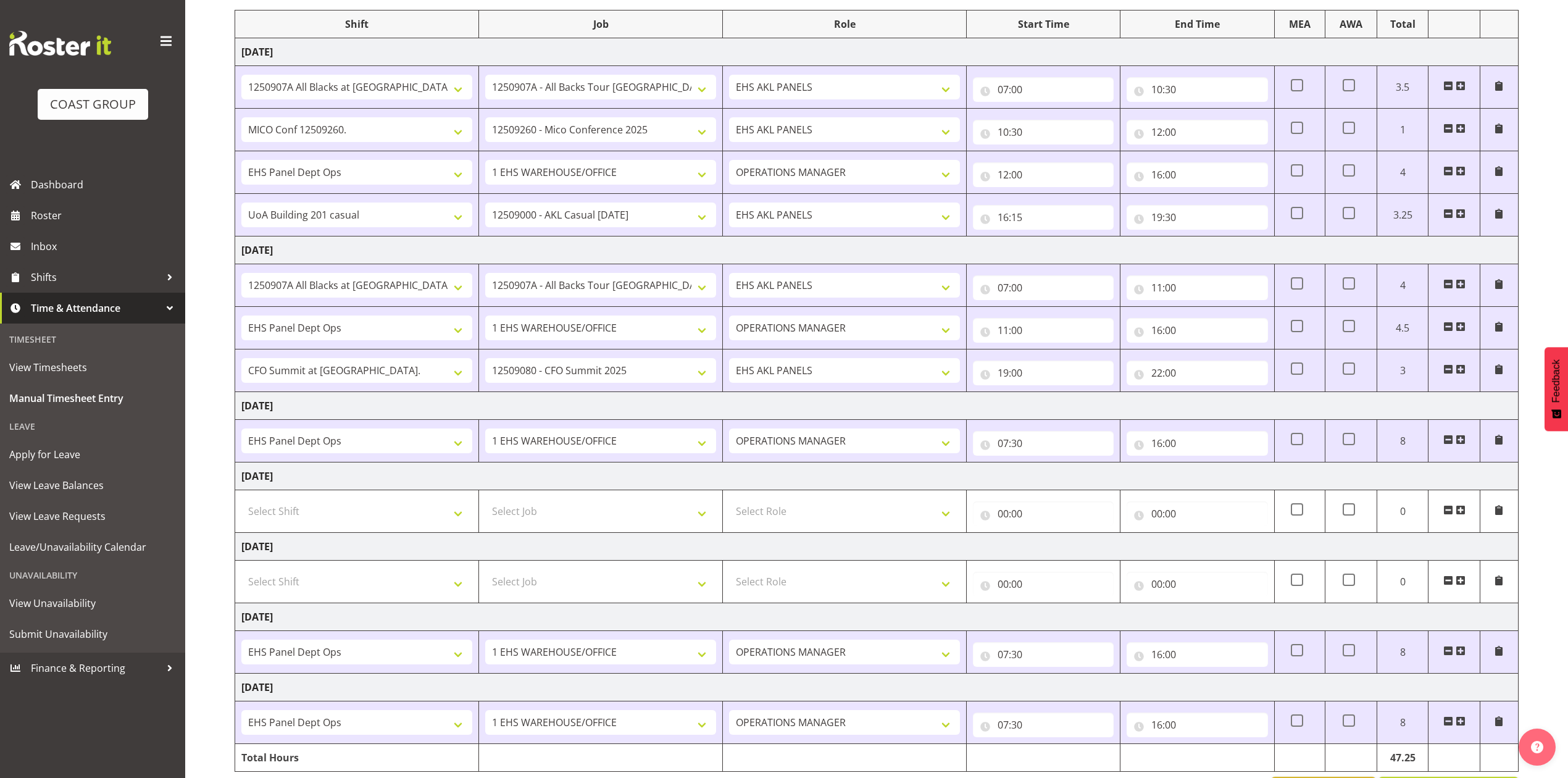
scroll to position [132, 0]
